Goal: Task Accomplishment & Management: Manage account settings

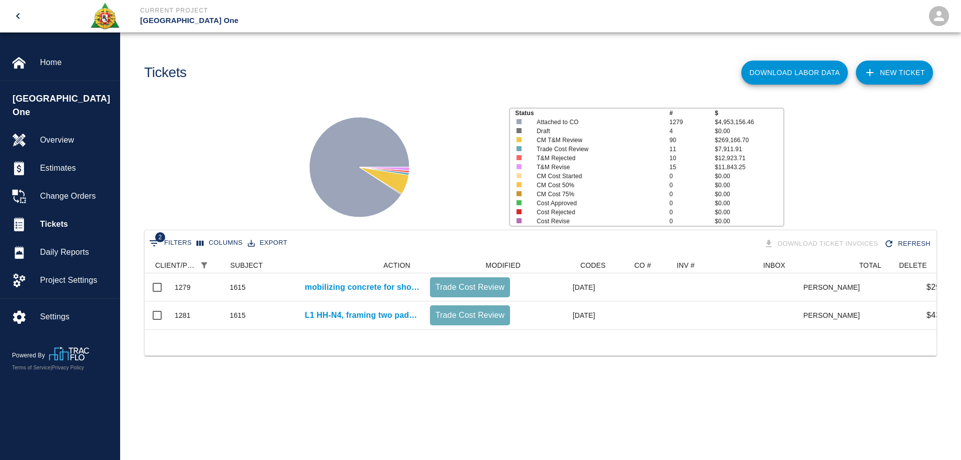
scroll to position [72, 784]
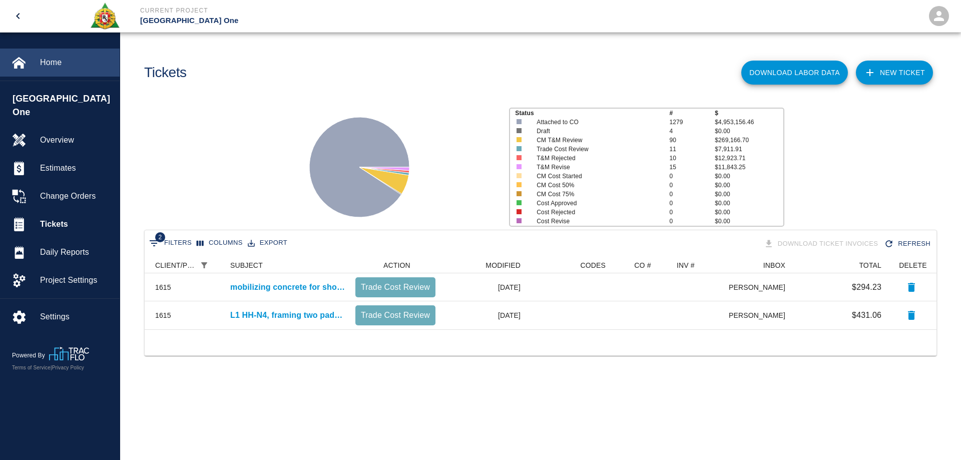
click at [51, 61] on span "Home" at bounding box center [76, 63] width 72 height 12
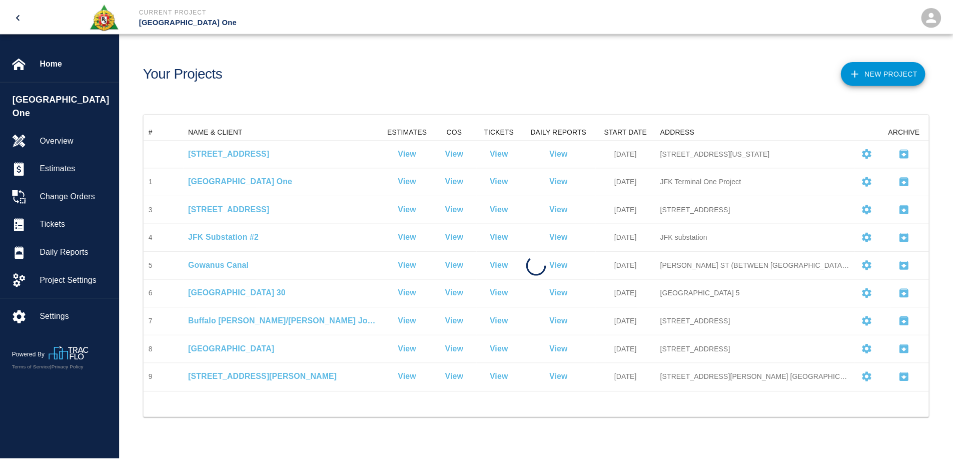
scroll to position [261, 784]
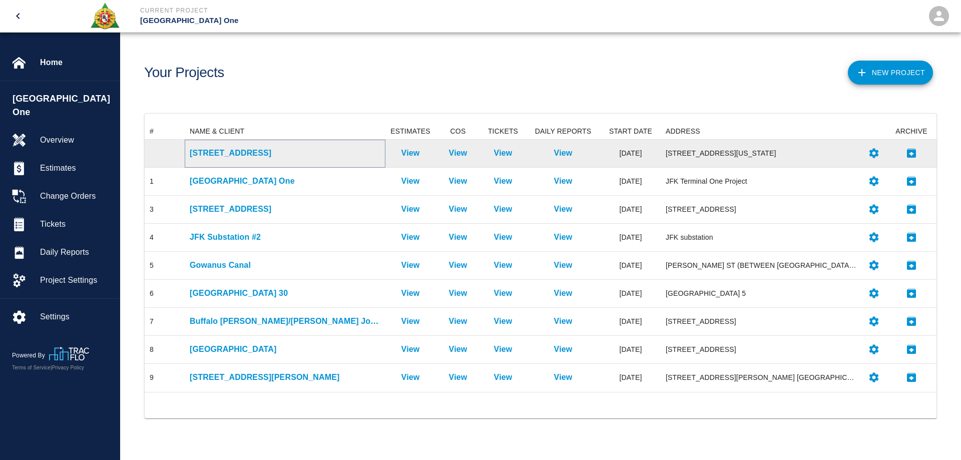
click at [220, 153] on p "[STREET_ADDRESS]" at bounding box center [285, 153] width 191 height 12
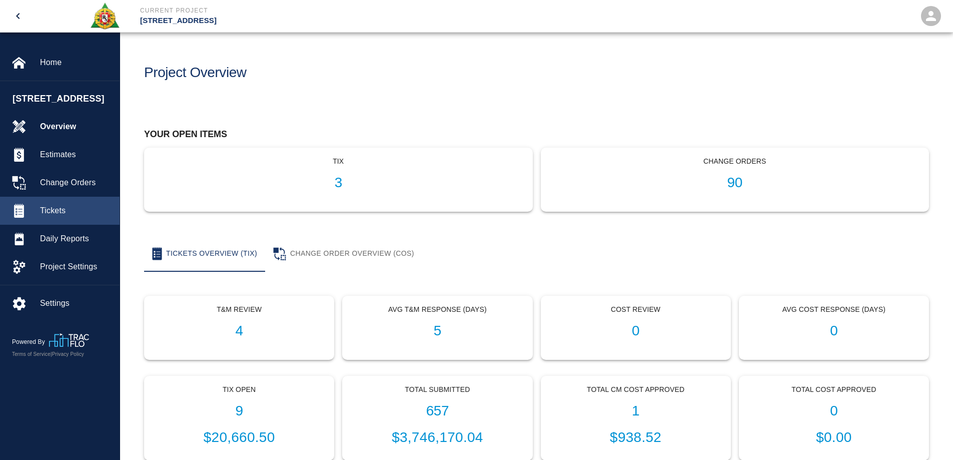
click at [58, 209] on span "Tickets" at bounding box center [76, 211] width 72 height 12
click at [61, 210] on span "Tickets" at bounding box center [76, 211] width 72 height 12
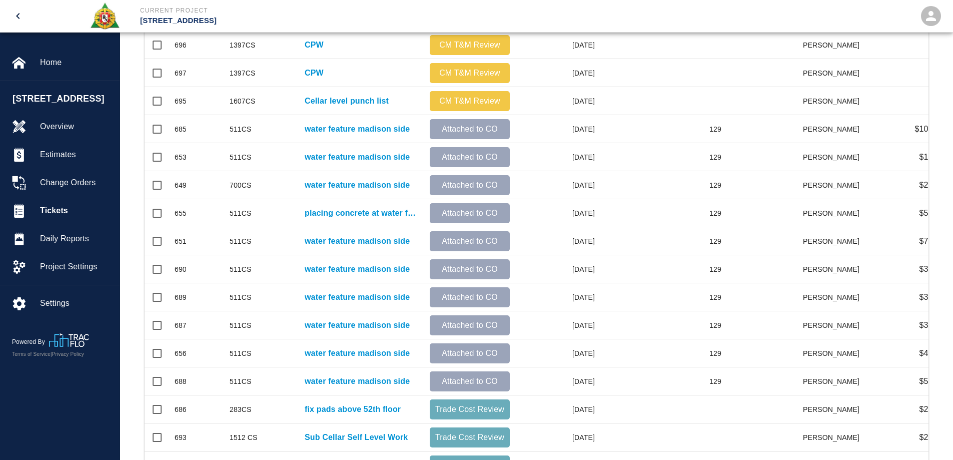
scroll to position [82, 0]
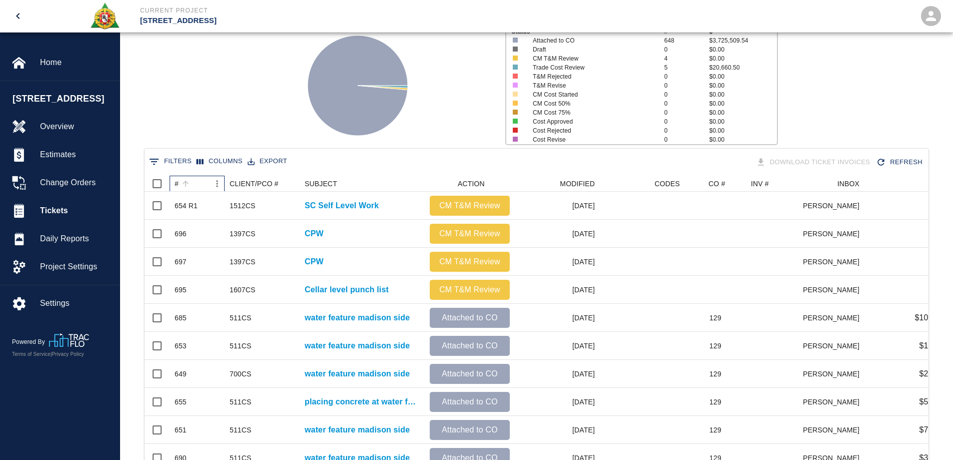
click at [178, 184] on div "#" at bounding box center [177, 184] width 4 height 16
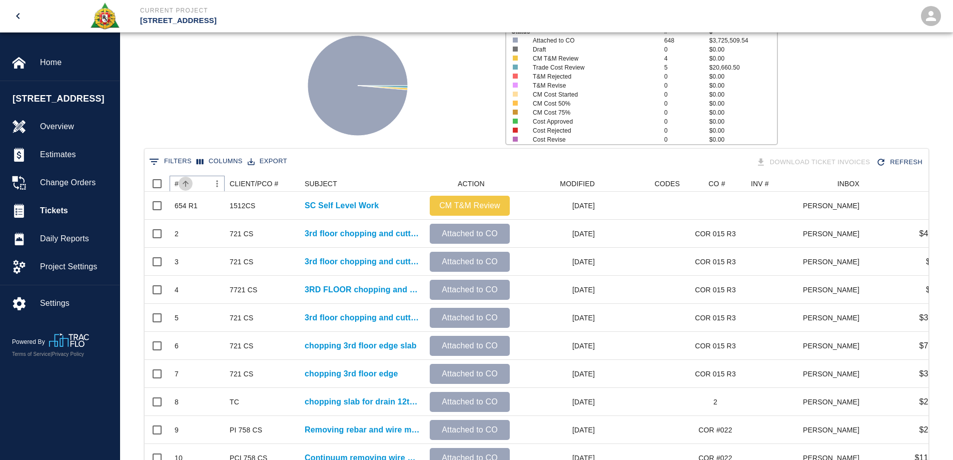
click at [180, 185] on button "Sort" at bounding box center [186, 184] width 14 height 14
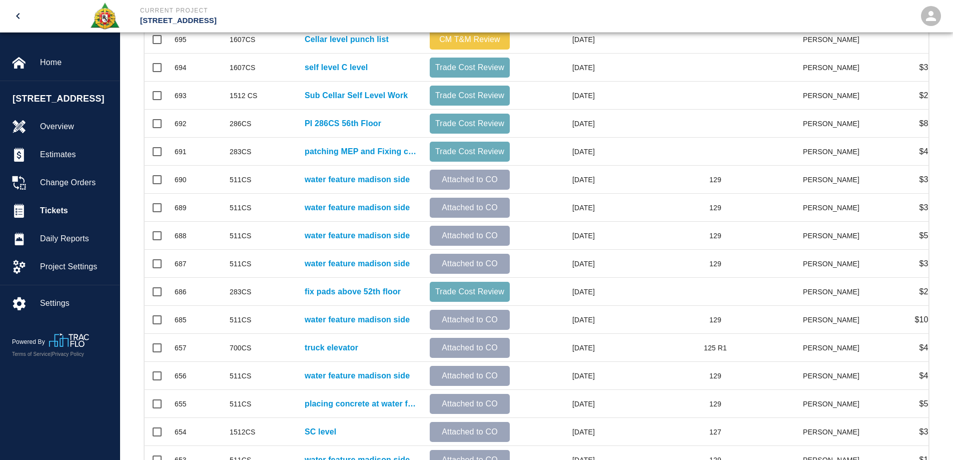
scroll to position [432, 0]
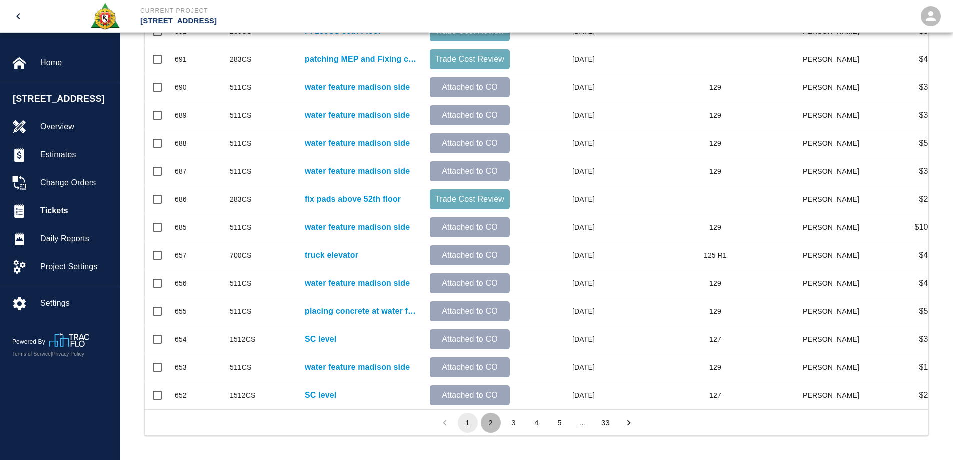
click at [490, 424] on button "2" at bounding box center [491, 423] width 20 height 20
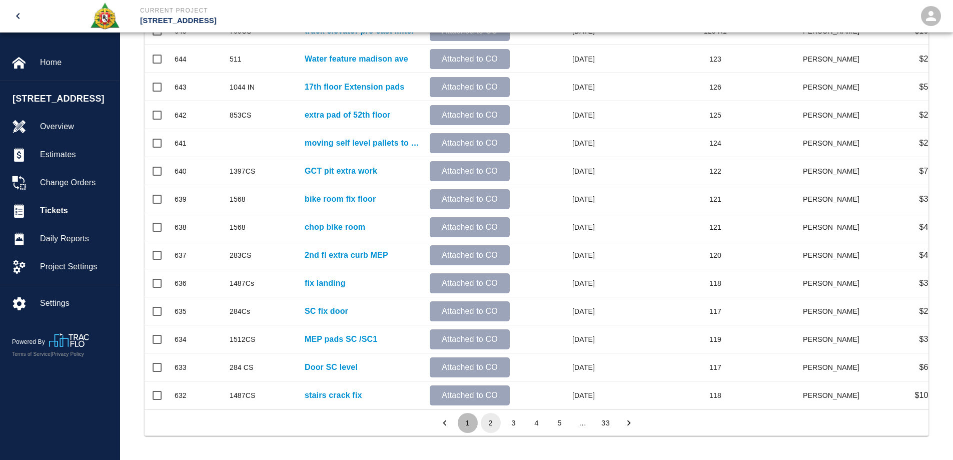
click at [466, 422] on button "1" at bounding box center [468, 423] width 20 height 20
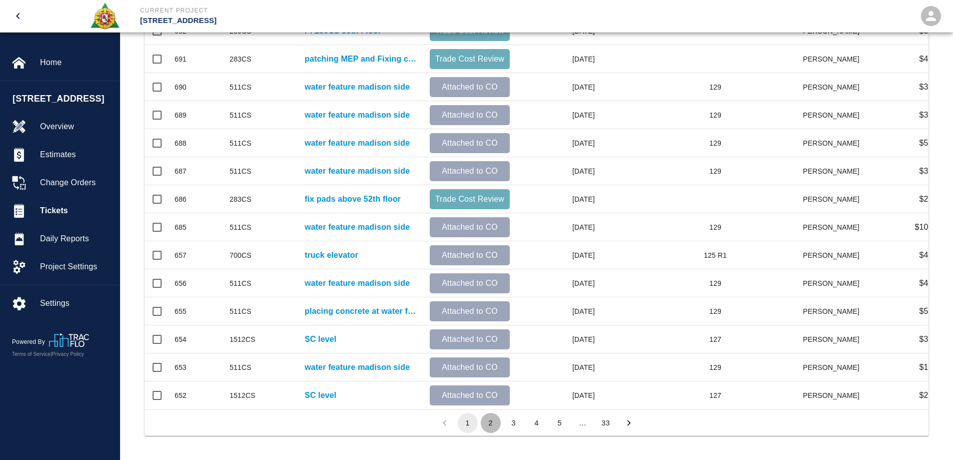
click at [489, 424] on button "2" at bounding box center [491, 423] width 20 height 20
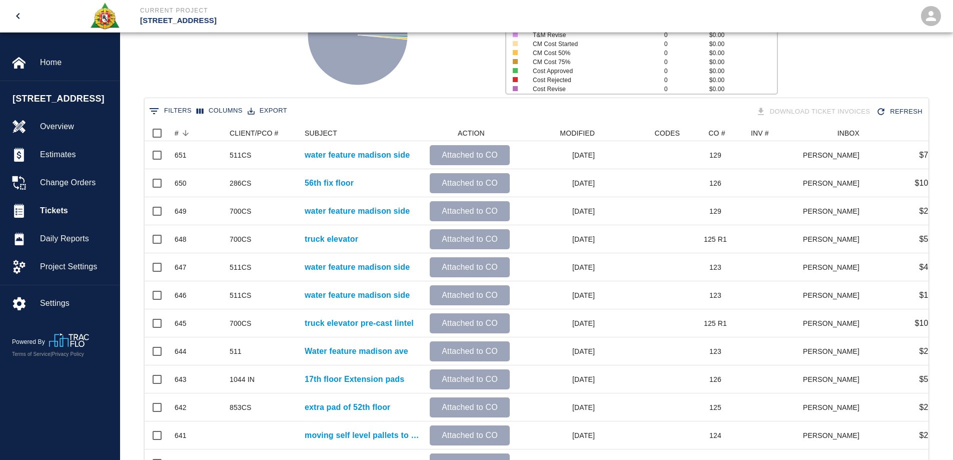
scroll to position [132, 0]
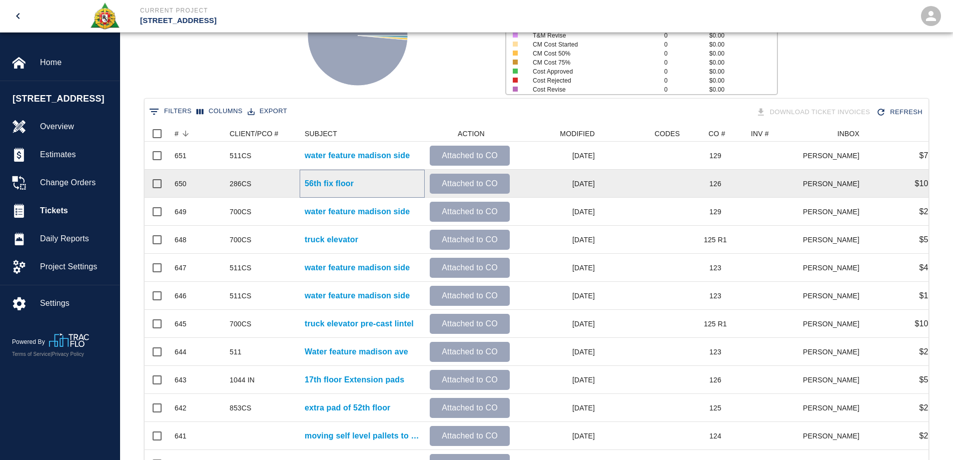
click at [341, 180] on p "56th fix floor" at bounding box center [329, 184] width 49 height 12
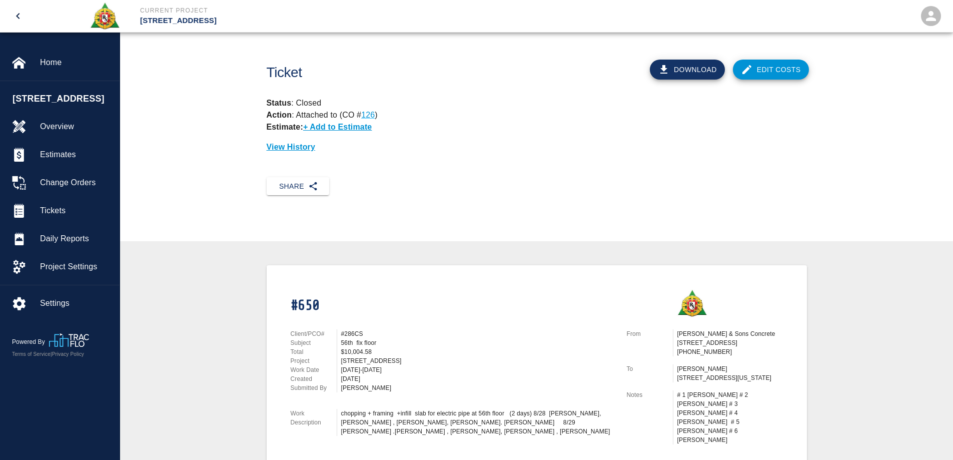
click at [762, 64] on link "Edit Costs" at bounding box center [771, 70] width 76 height 20
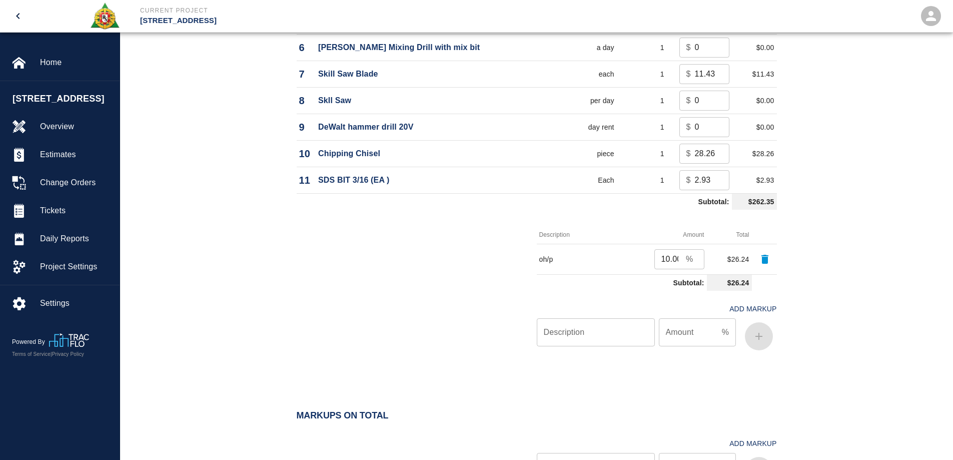
scroll to position [1246, 0]
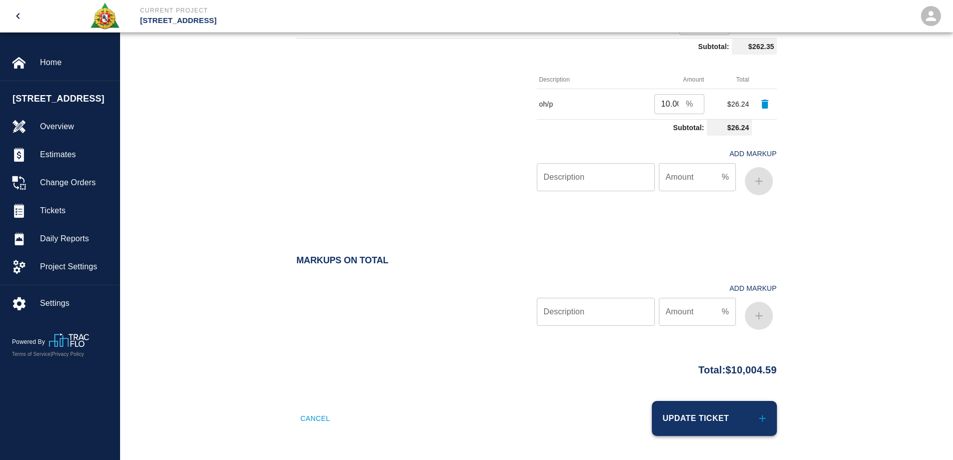
click at [720, 413] on button "Update Ticket" at bounding box center [714, 418] width 125 height 35
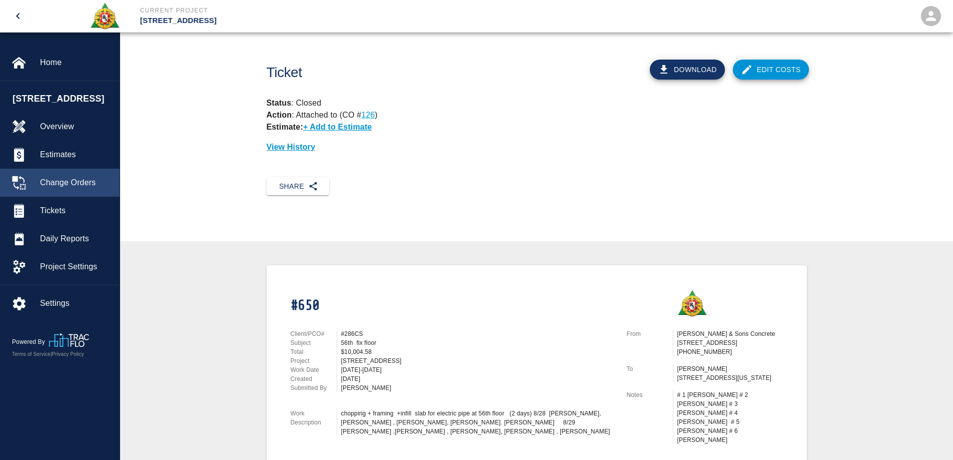
click at [65, 180] on span "Change Orders" at bounding box center [76, 183] width 72 height 12
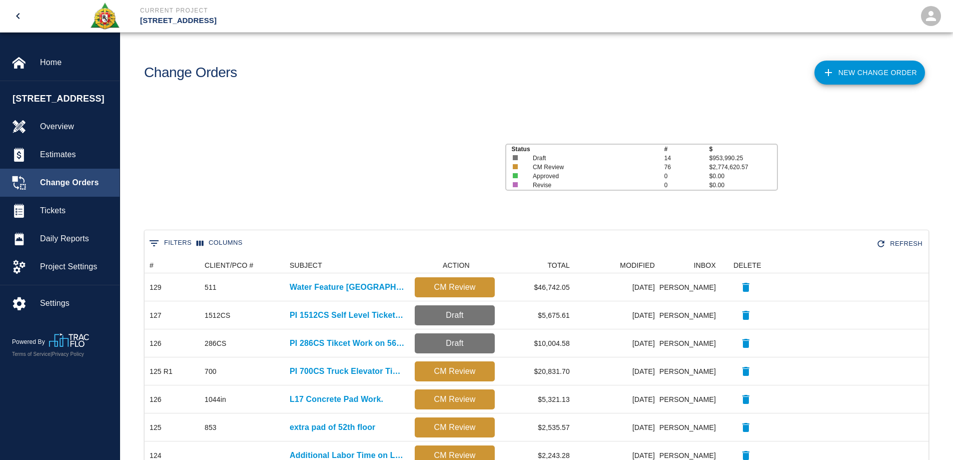
scroll to position [8, 8]
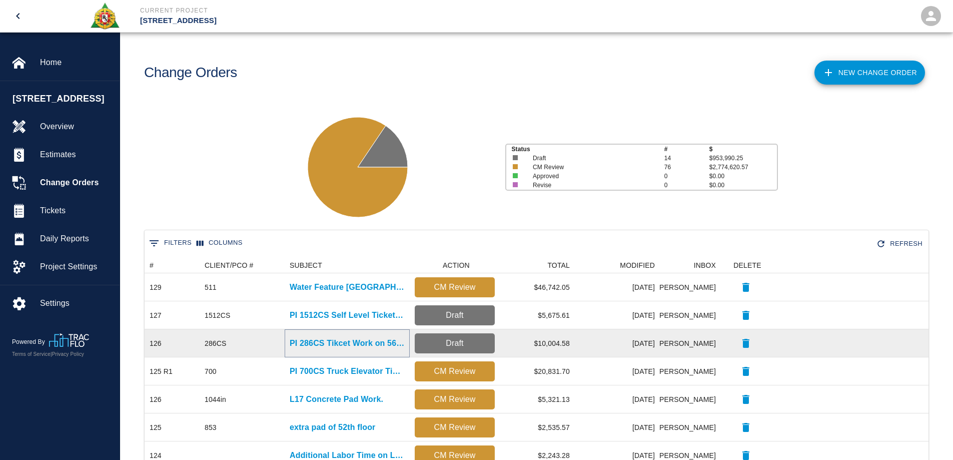
click at [334, 338] on p "PI 286CS Tikcet Work on 56th floor." at bounding box center [347, 343] width 115 height 12
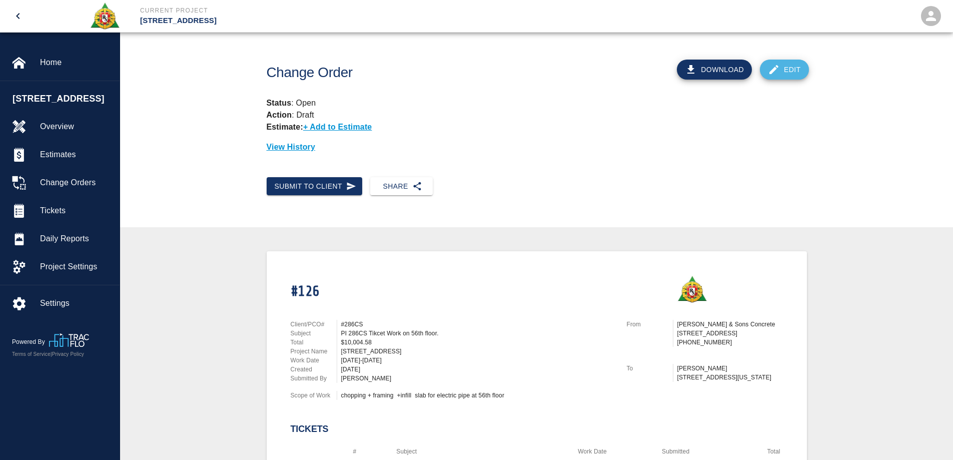
click at [784, 71] on link "Edit" at bounding box center [784, 70] width 49 height 20
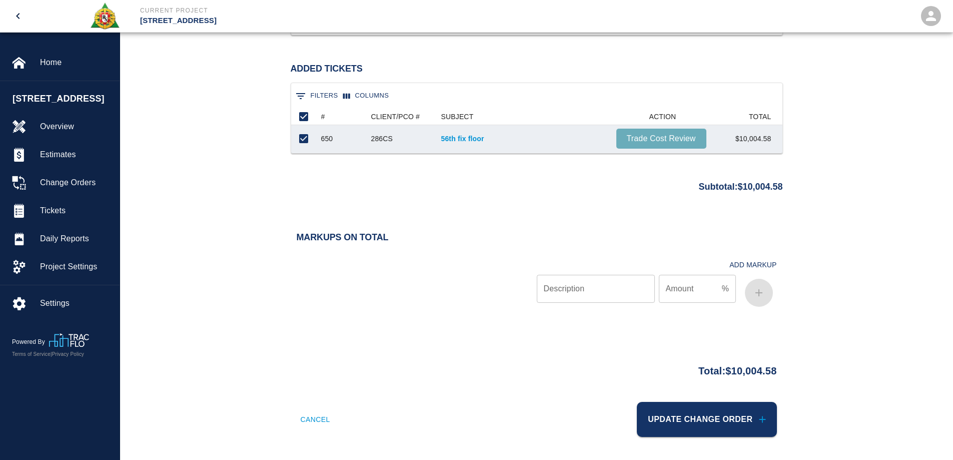
scroll to position [807, 0]
click at [730, 420] on button "Update Change Order" at bounding box center [707, 418] width 140 height 35
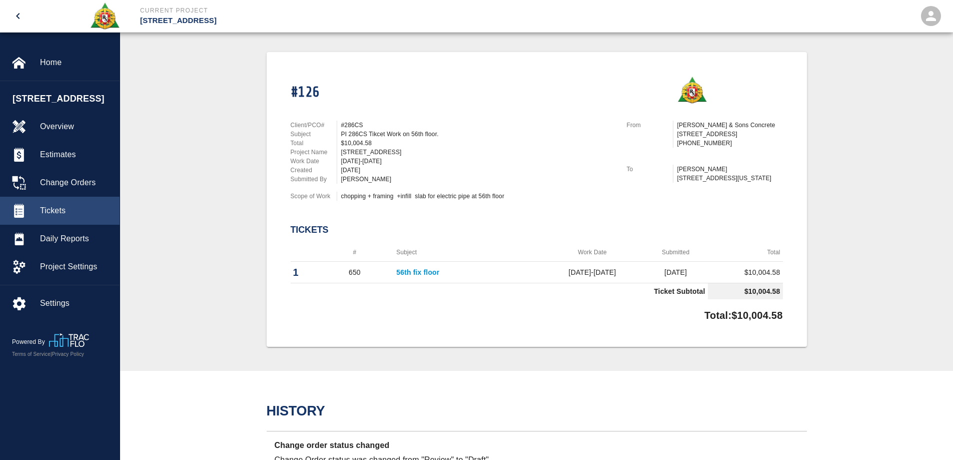
scroll to position [200, 0]
click at [423, 269] on link "56th fix floor" at bounding box center [417, 271] width 43 height 8
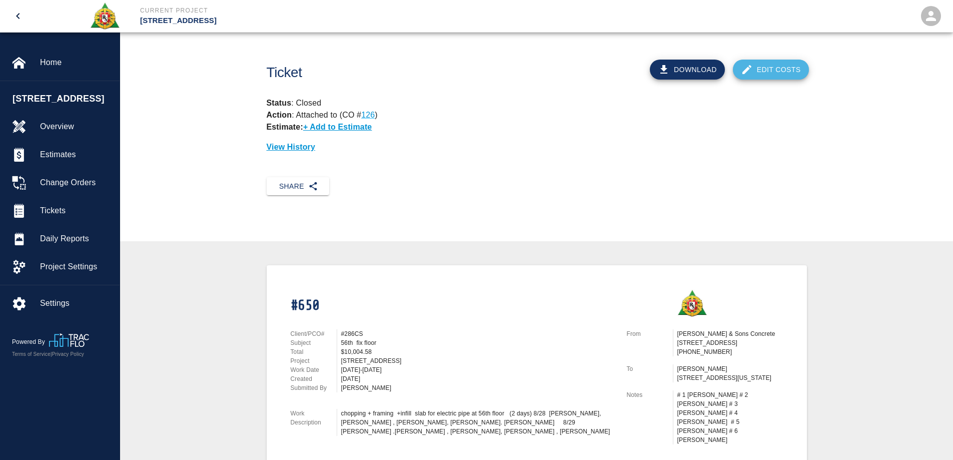
click at [748, 71] on icon at bounding box center [747, 70] width 12 height 12
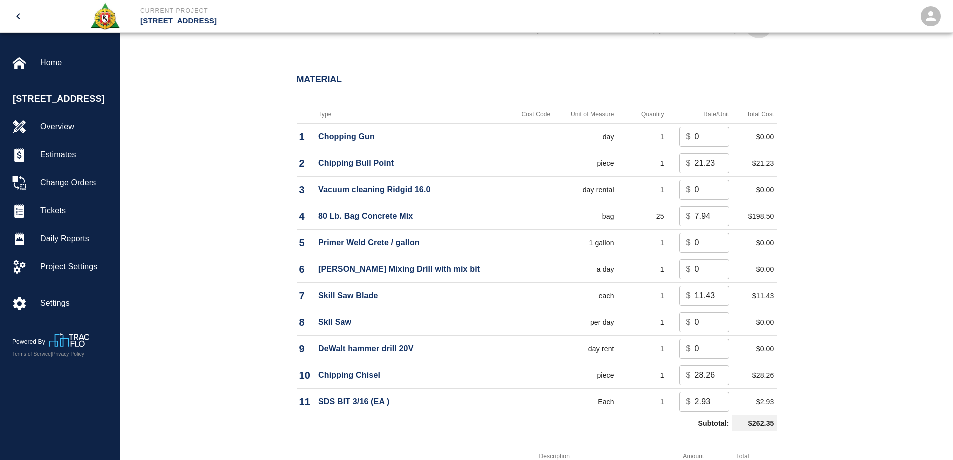
scroll to position [650, 0]
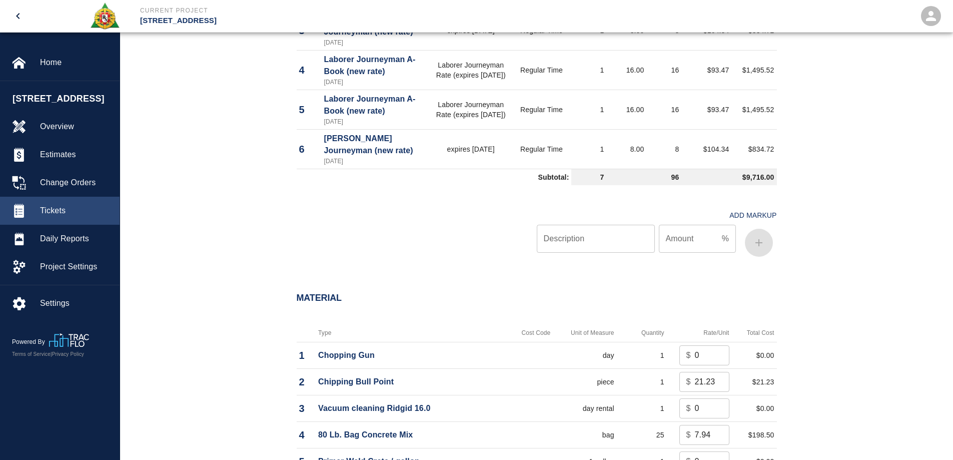
click at [40, 211] on div at bounding box center [26, 211] width 28 height 14
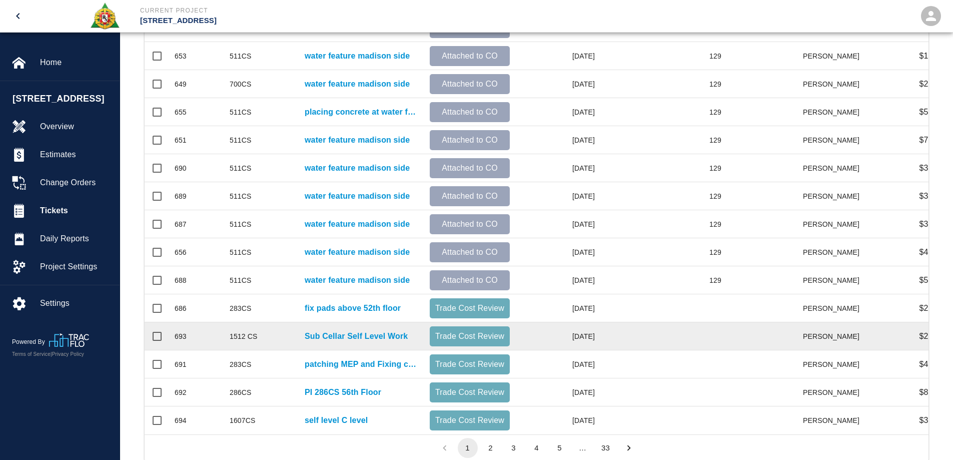
scroll to position [432, 0]
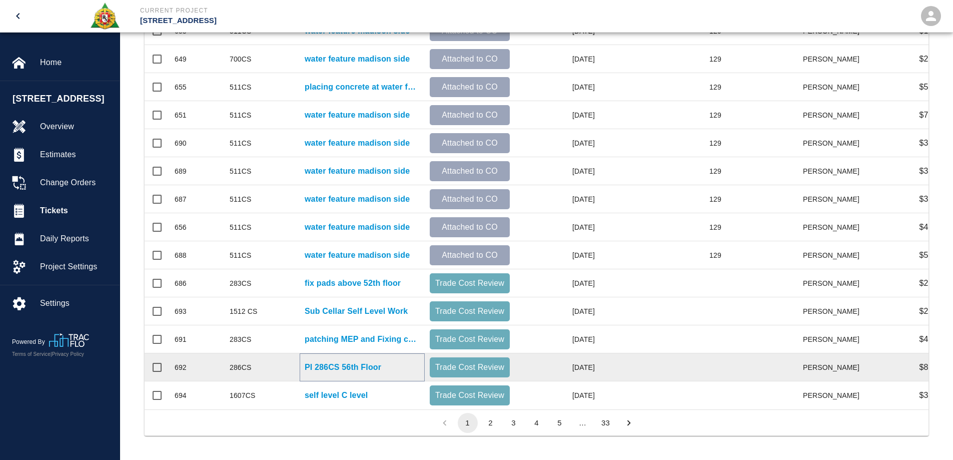
click at [368, 361] on p "PI 286CS 56th Floor" at bounding box center [343, 367] width 77 height 12
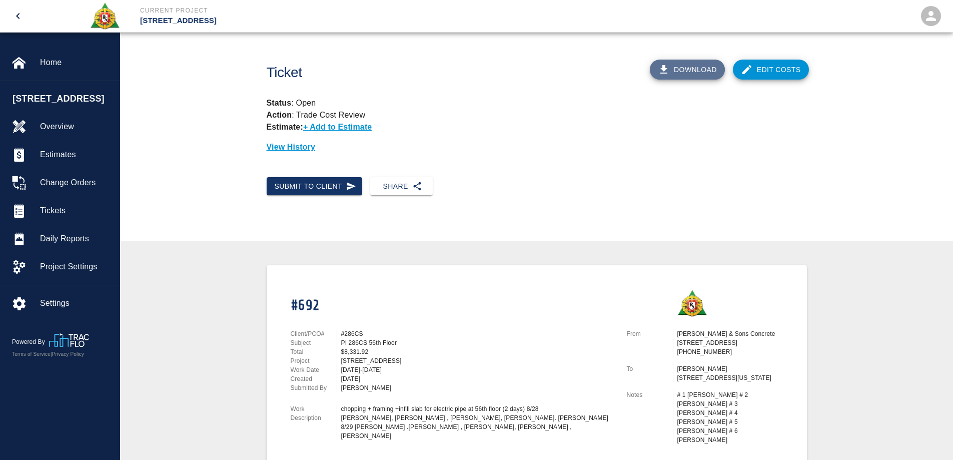
click at [691, 70] on button "Download" at bounding box center [687, 70] width 75 height 20
click at [703, 73] on button "Download" at bounding box center [687, 70] width 75 height 20
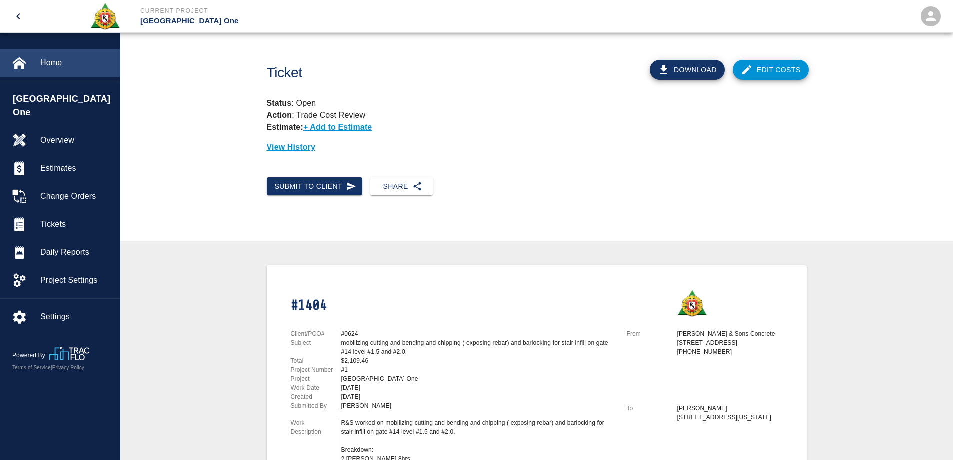
click at [43, 71] on div "Home" at bounding box center [60, 63] width 120 height 28
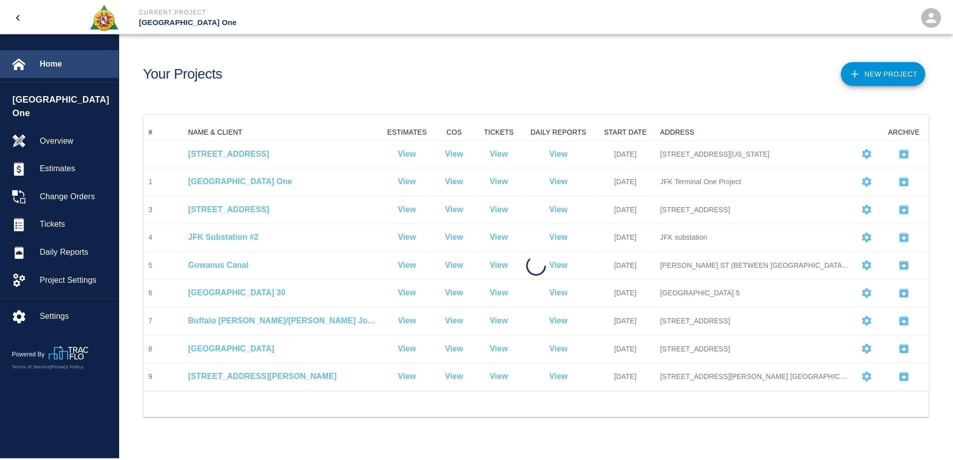
scroll to position [261, 784]
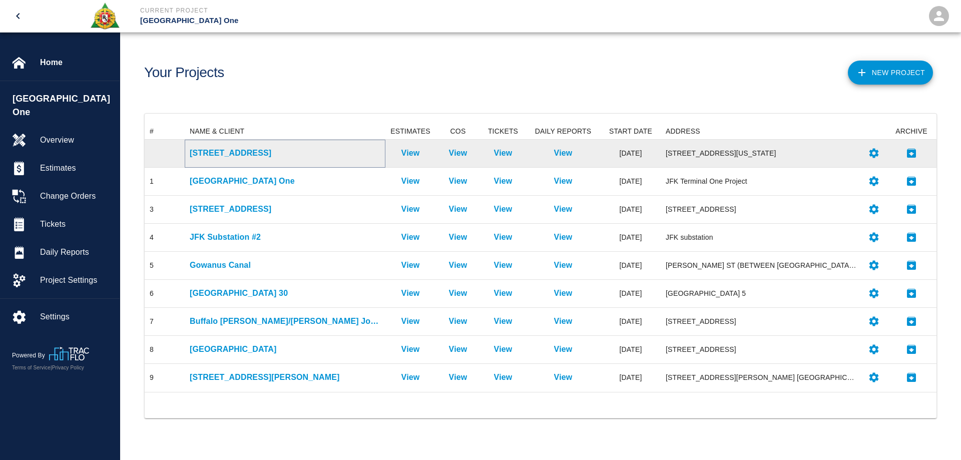
click at [224, 149] on p "[STREET_ADDRESS]" at bounding box center [285, 153] width 191 height 12
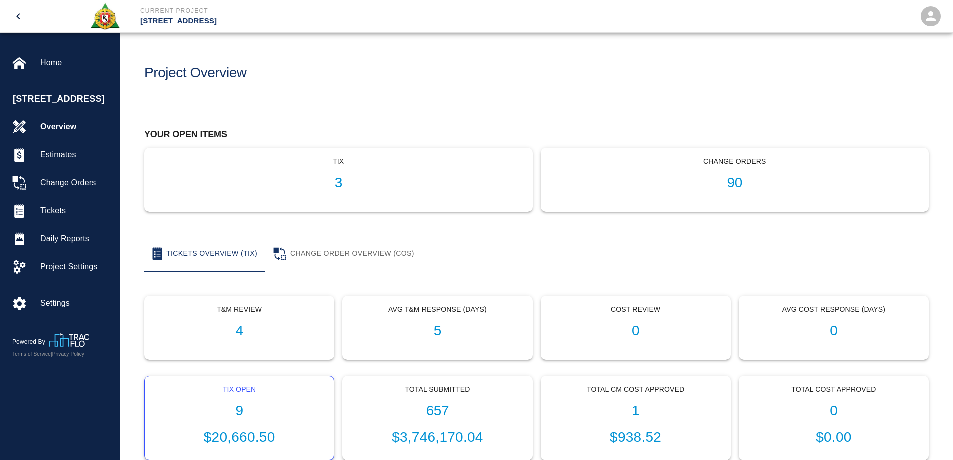
click at [238, 407] on h1 "9" at bounding box center [239, 411] width 173 height 17
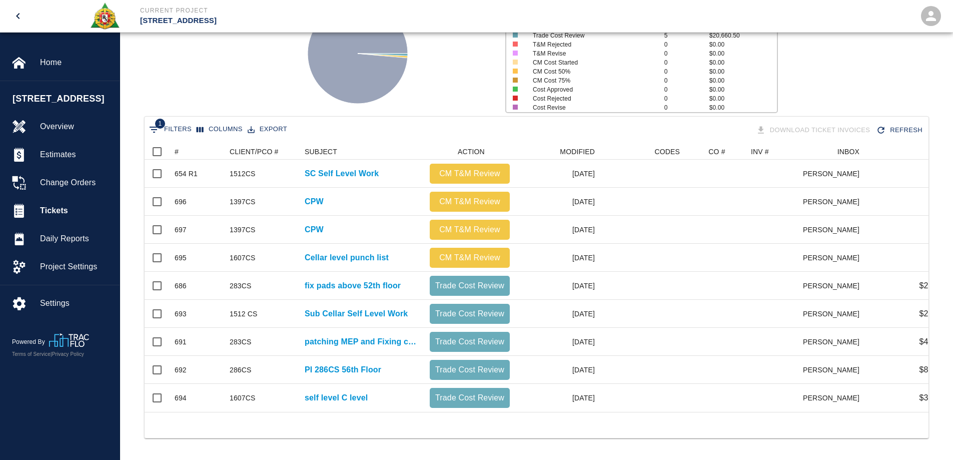
scroll to position [124, 0]
